Goal: Information Seeking & Learning: Understand process/instructions

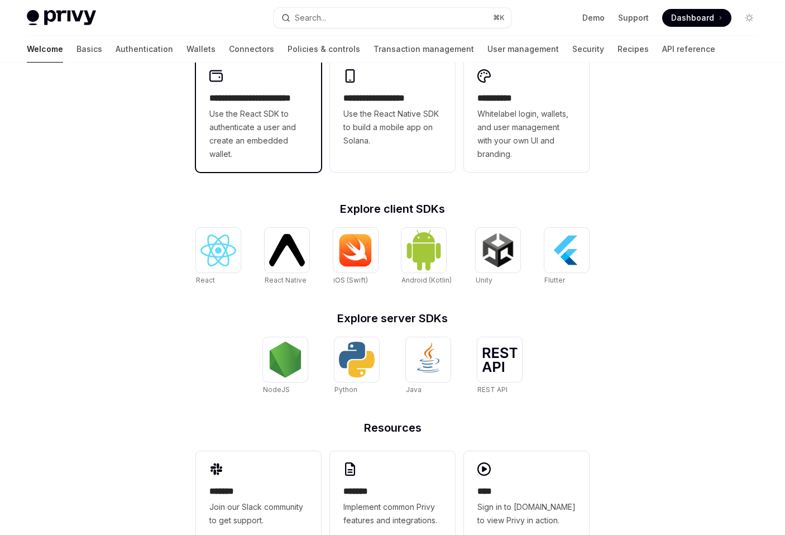
scroll to position [353, 0]
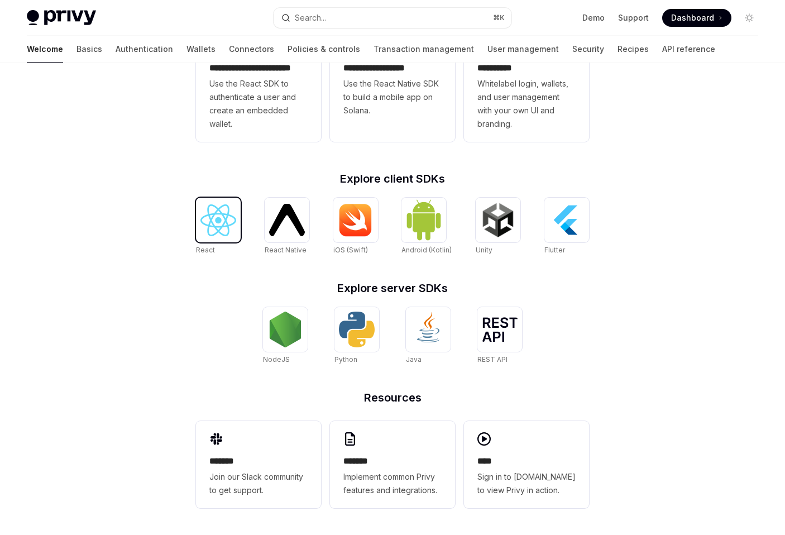
click at [205, 226] on img at bounding box center [218, 220] width 36 height 32
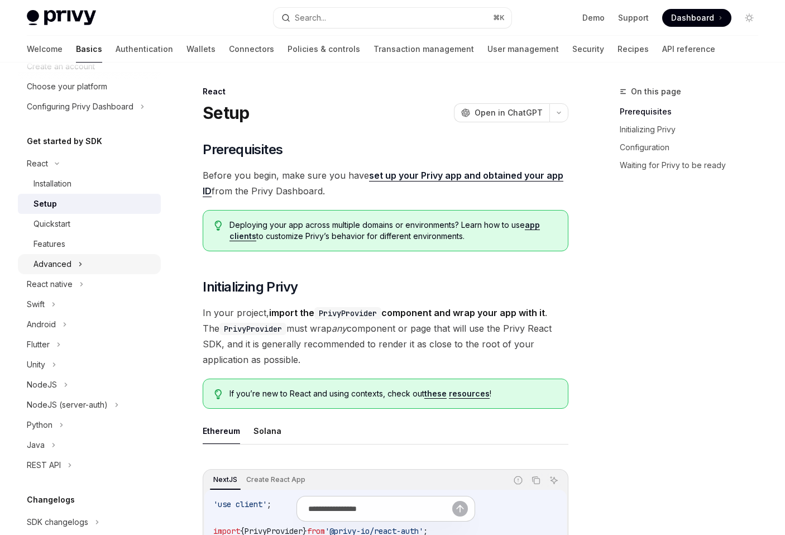
scroll to position [62, 0]
click at [73, 188] on div "Installation" at bounding box center [93, 184] width 121 height 13
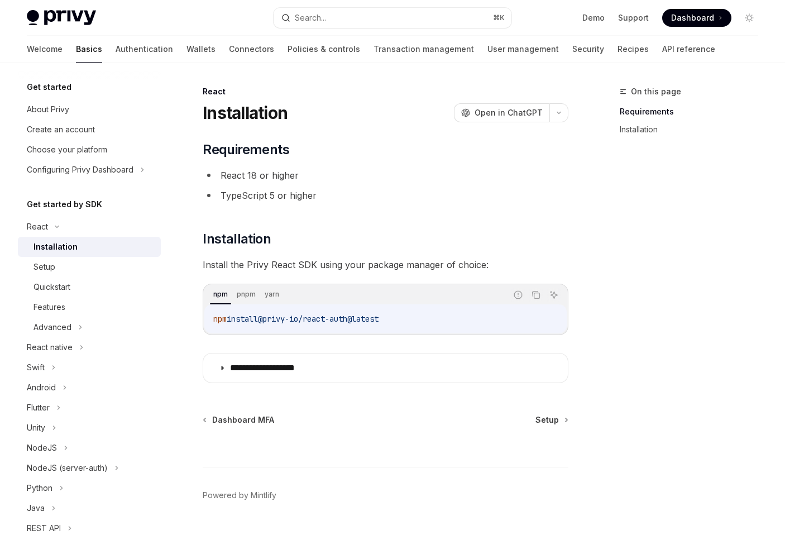
scroll to position [28, 0]
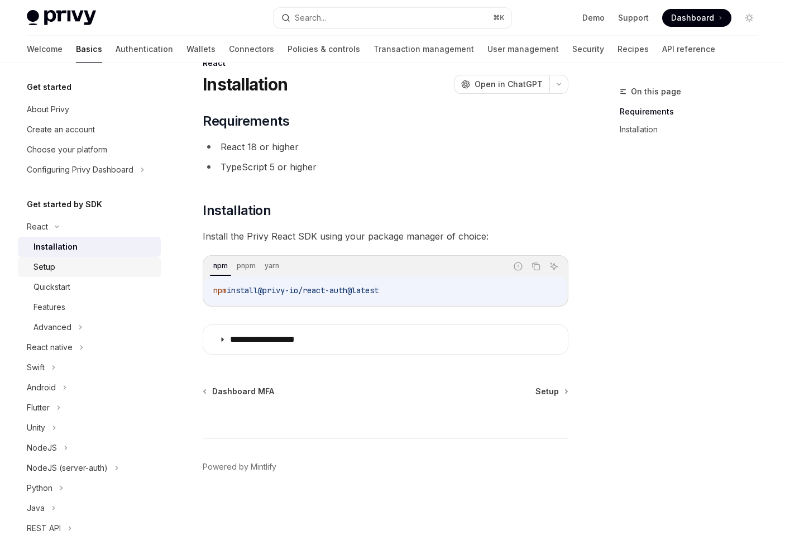
click at [90, 269] on div "Setup" at bounding box center [93, 266] width 121 height 13
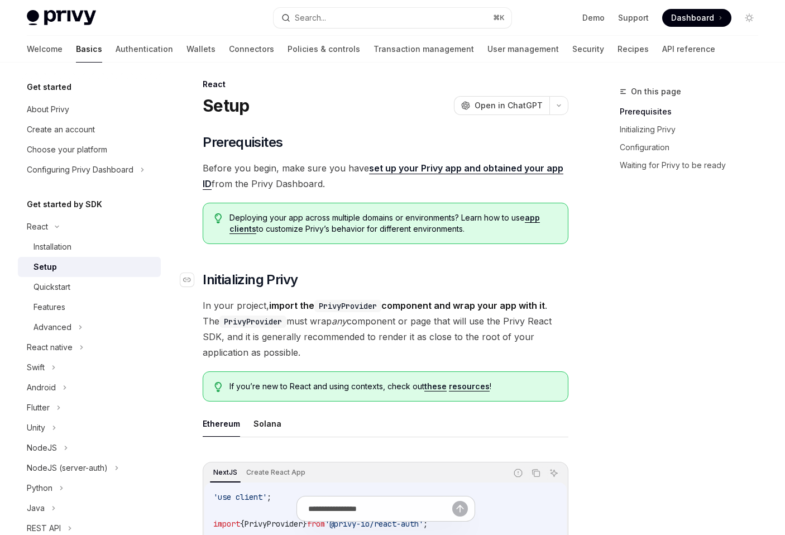
scroll to position [30, 0]
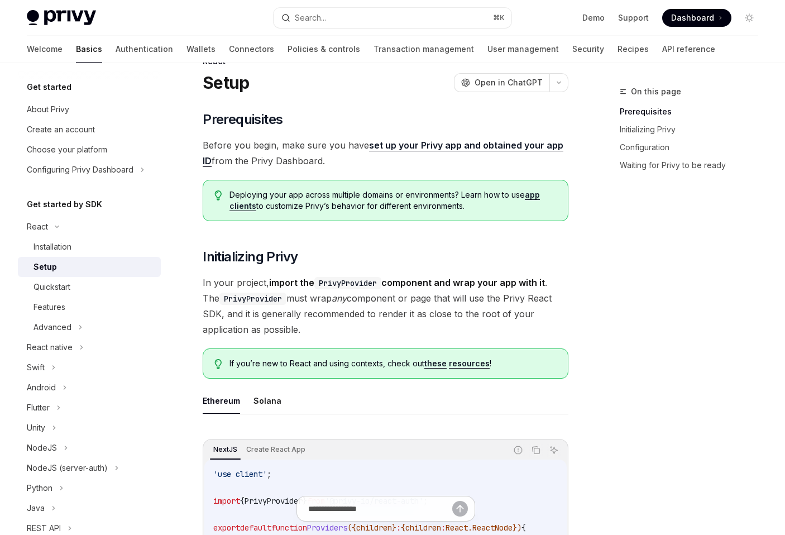
click at [244, 205] on link "app clients" at bounding box center [384, 200] width 310 height 21
type textarea "*"
